Goal: Task Accomplishment & Management: Complete application form

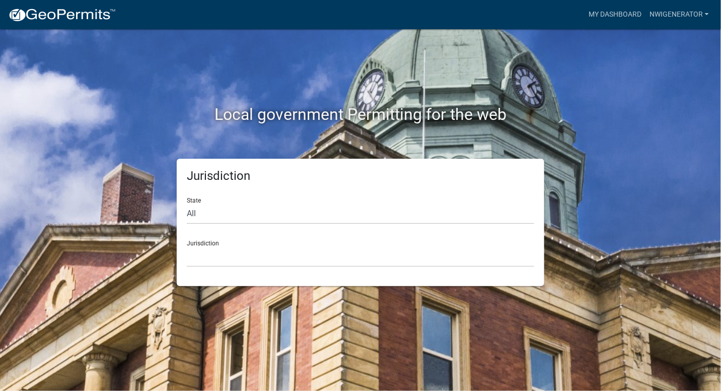
click at [184, 218] on div "Jurisdiction State All [US_STATE] [US_STATE] [US_STATE] [US_STATE] [US_STATE] […" at bounding box center [360, 222] width 367 height 127
click at [191, 214] on select "All [US_STATE] [US_STATE] [US_STATE] [US_STATE] [US_STATE] [US_STATE] [US_STATE…" at bounding box center [360, 213] width 347 height 21
select select "[US_STATE]"
click at [187, 203] on select "All [US_STATE] [US_STATE] [US_STATE] [US_STATE] [US_STATE] [US_STATE] [US_STATE…" at bounding box center [360, 213] width 347 height 21
click at [212, 254] on select "City of [GEOGRAPHIC_DATA], [US_STATE] City of [GEOGRAPHIC_DATA], [US_STATE] Cit…" at bounding box center [360, 256] width 347 height 21
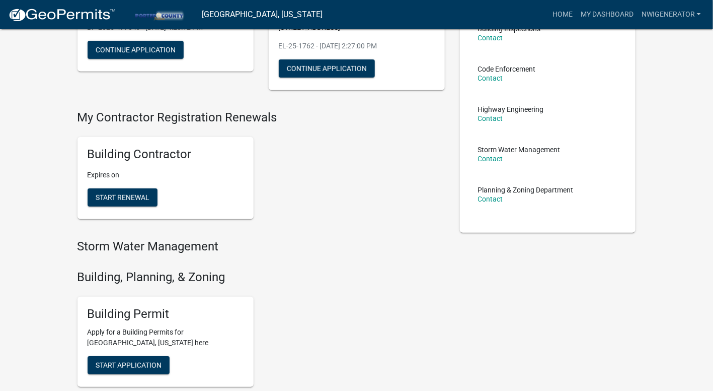
scroll to position [151, 0]
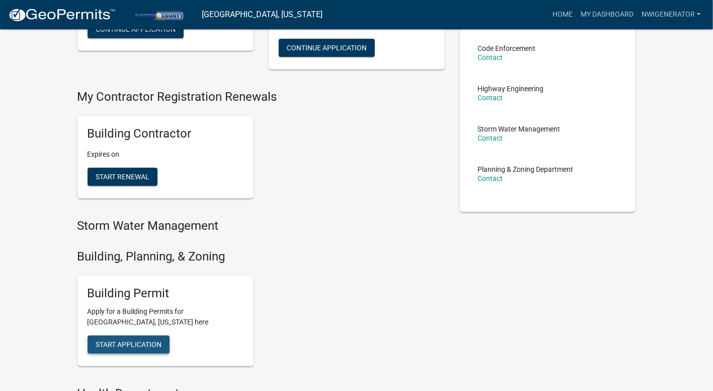
click at [102, 349] on button "Start Application" at bounding box center [129, 344] width 82 height 18
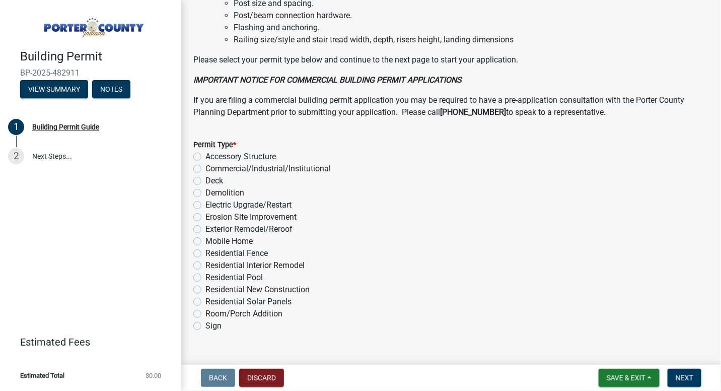
scroll to position [772, 0]
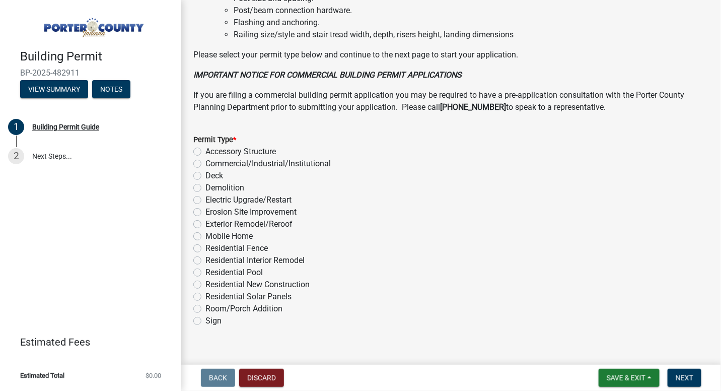
click at [205, 194] on label "Electric Upgrade/Restart" at bounding box center [248, 200] width 86 height 12
click at [205, 194] on input "Electric Upgrade/Restart" at bounding box center [208, 197] width 7 height 7
radio input "true"
click at [495, 373] on span "Next" at bounding box center [685, 377] width 18 height 8
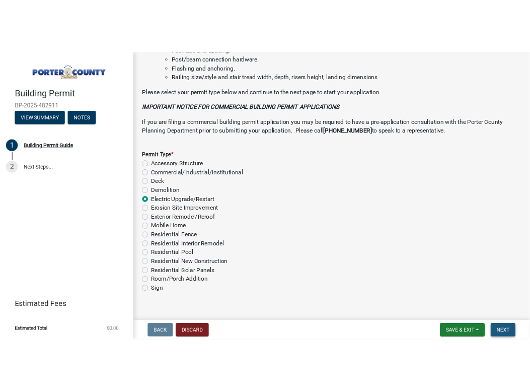
scroll to position [0, 0]
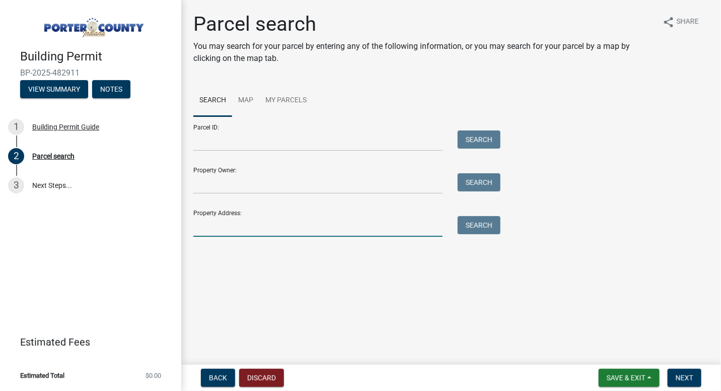
click at [213, 233] on input "Property Address:" at bounding box center [317, 226] width 249 height 21
click at [220, 232] on input "Property Address:" at bounding box center [317, 226] width 249 height 21
type input "3753 angel oak"
click at [481, 233] on button "Search" at bounding box center [479, 225] width 43 height 18
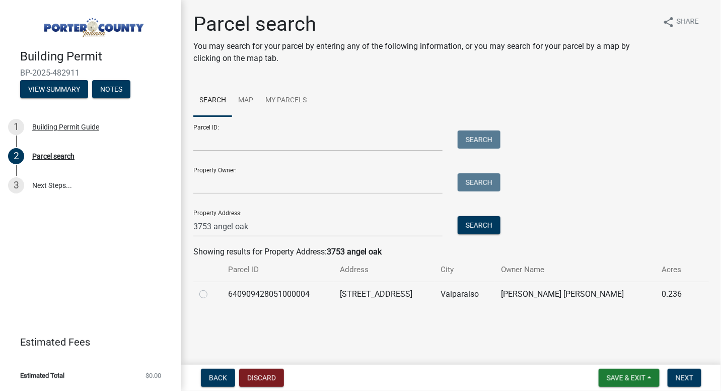
click at [211, 288] on label at bounding box center [211, 288] width 0 height 0
click at [211, 292] on input "radio" at bounding box center [214, 291] width 7 height 7
radio input "true"
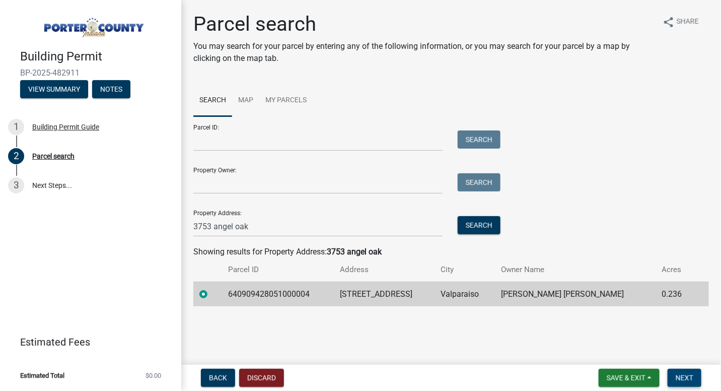
click at [495, 375] on span "Next" at bounding box center [685, 377] width 18 height 8
